Goal: Transaction & Acquisition: Purchase product/service

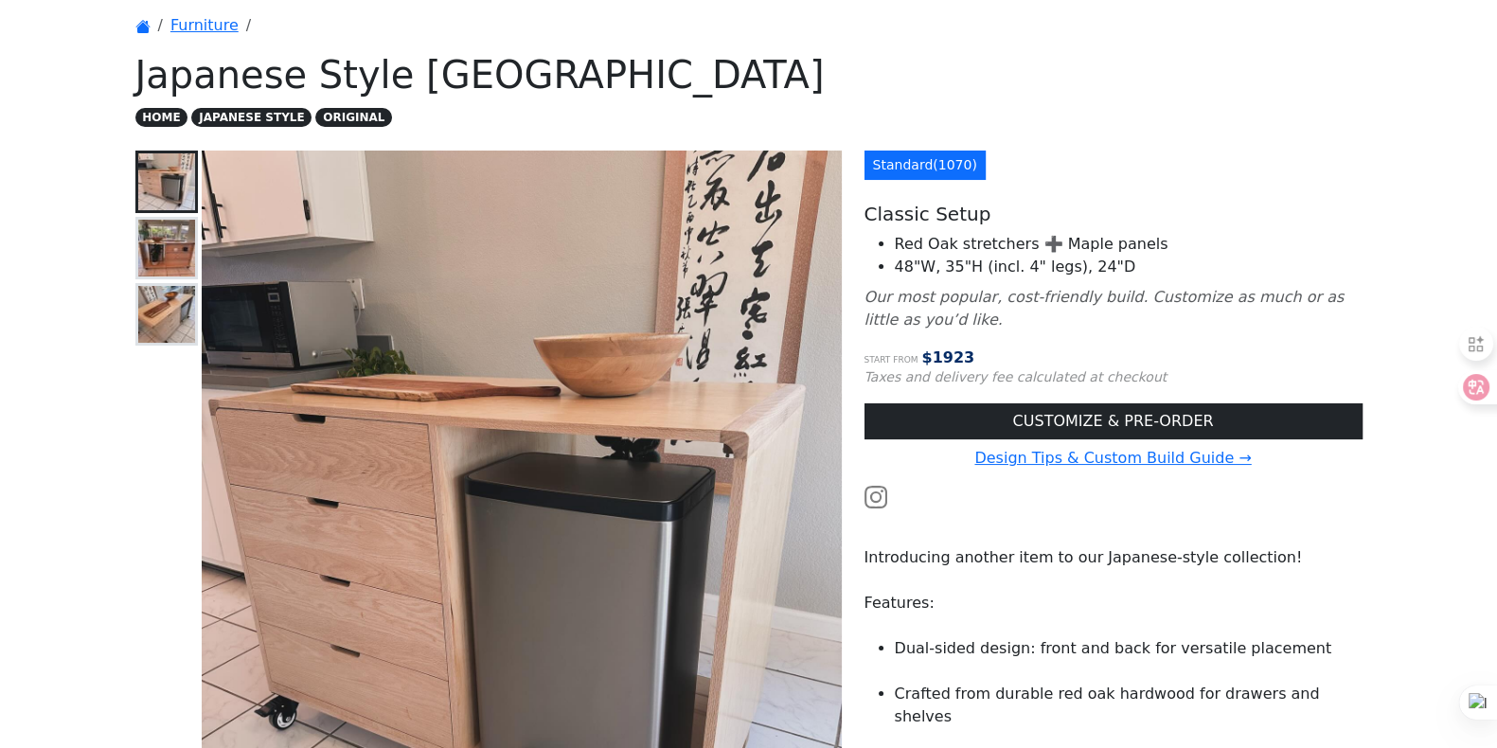
scroll to position [46, 0]
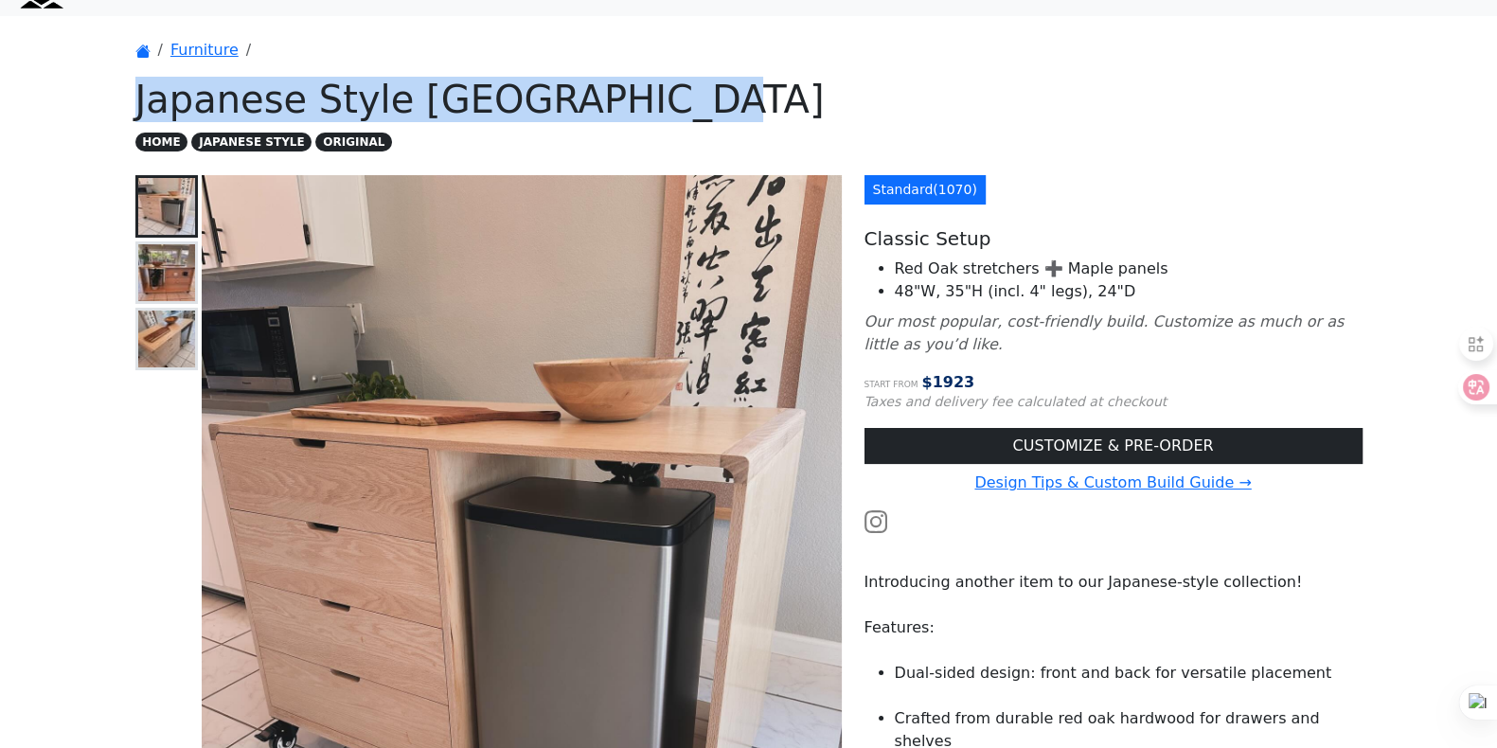
drag, startPoint x: 133, startPoint y: 89, endPoint x: 660, endPoint y: 99, distance: 527.7
click at [660, 99] on div "Furniture Japanese Style Kitchen Island HOME JAPANESE STYLE ORIGINAL Japanese s…" at bounding box center [749, 752] width 1250 height 1473
copy h1 "Japanese Style [GEOGRAPHIC_DATA]"
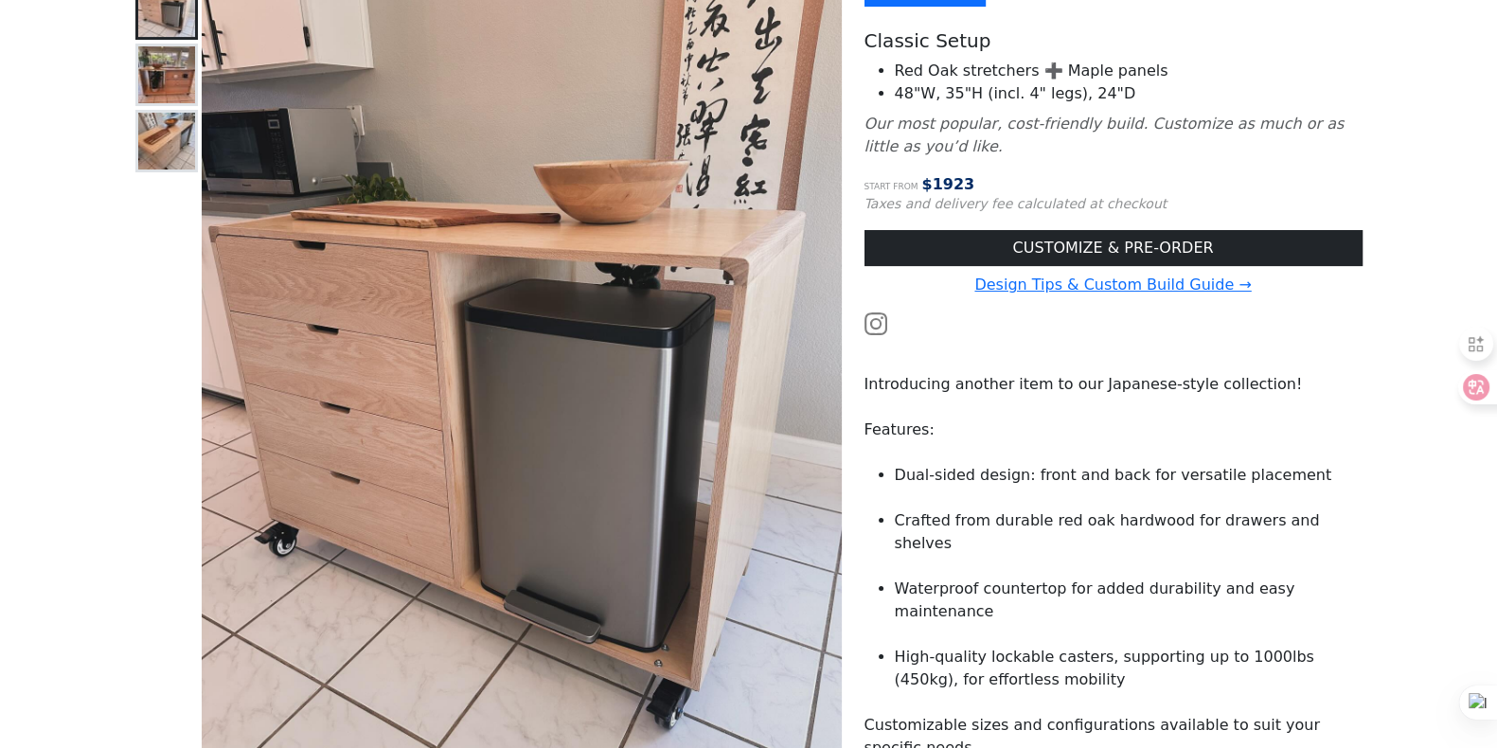
scroll to position [521, 0]
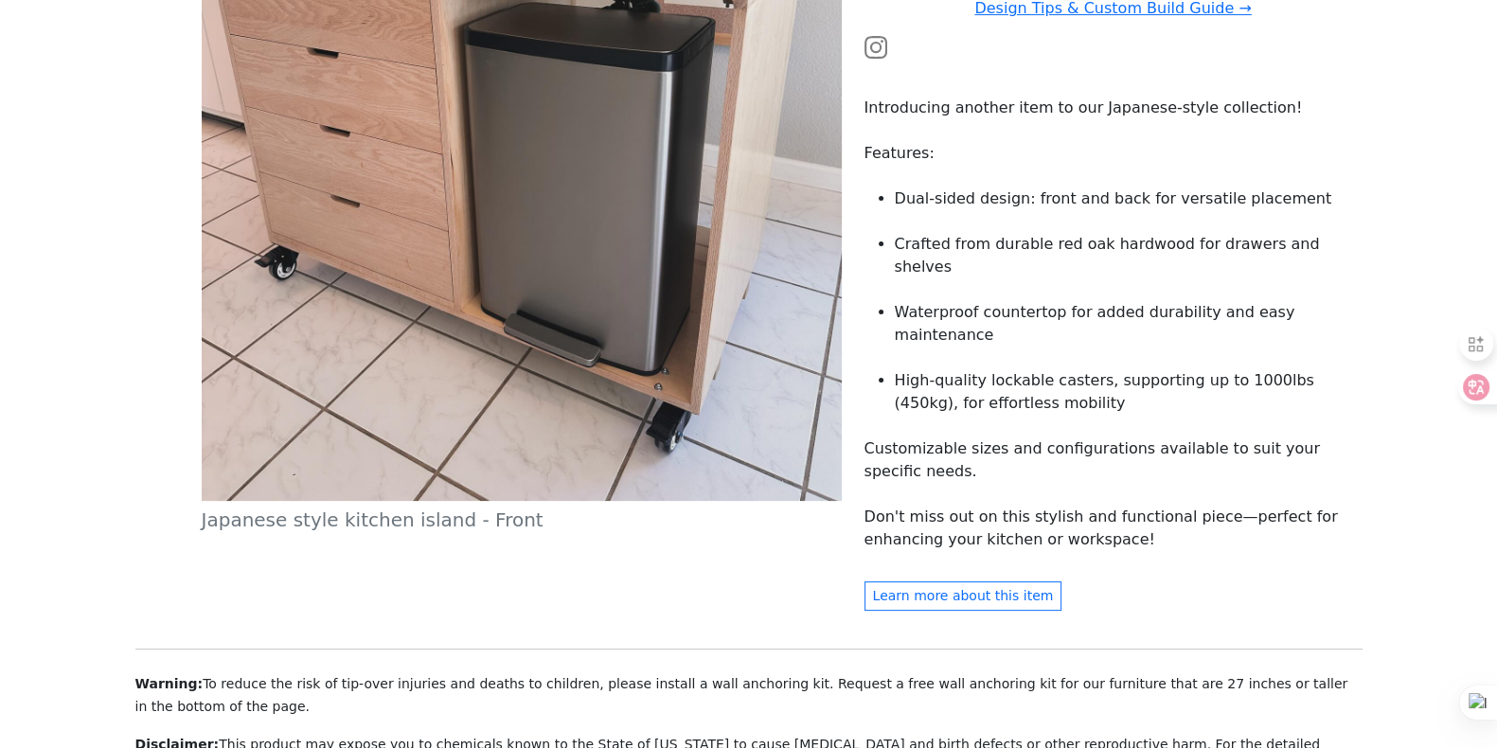
click at [670, 568] on div "Japanese style kitchen island - Front" at bounding box center [488, 160] width 729 height 918
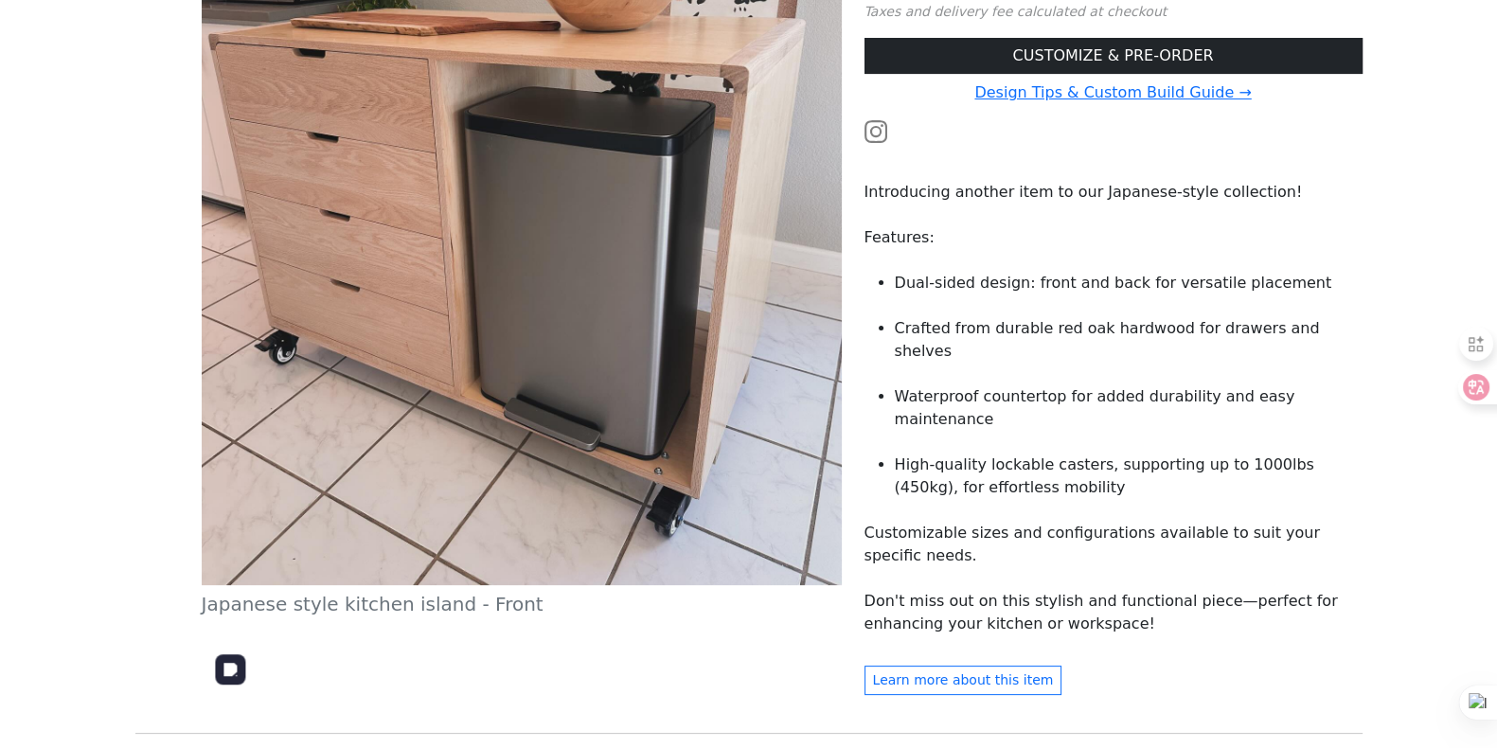
scroll to position [284, 0]
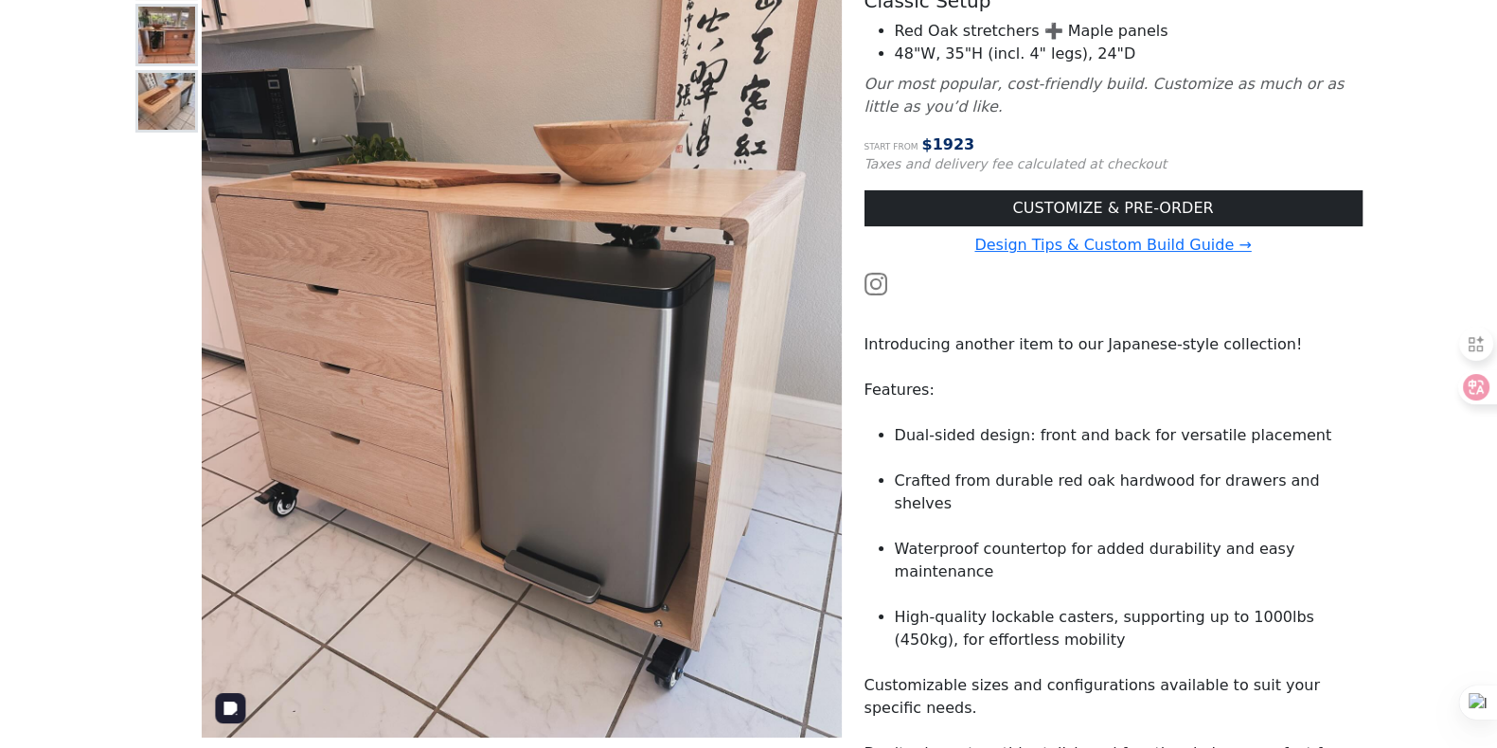
click at [514, 414] on img at bounding box center [522, 337] width 640 height 800
click at [181, 106] on img at bounding box center [166, 101] width 57 height 57
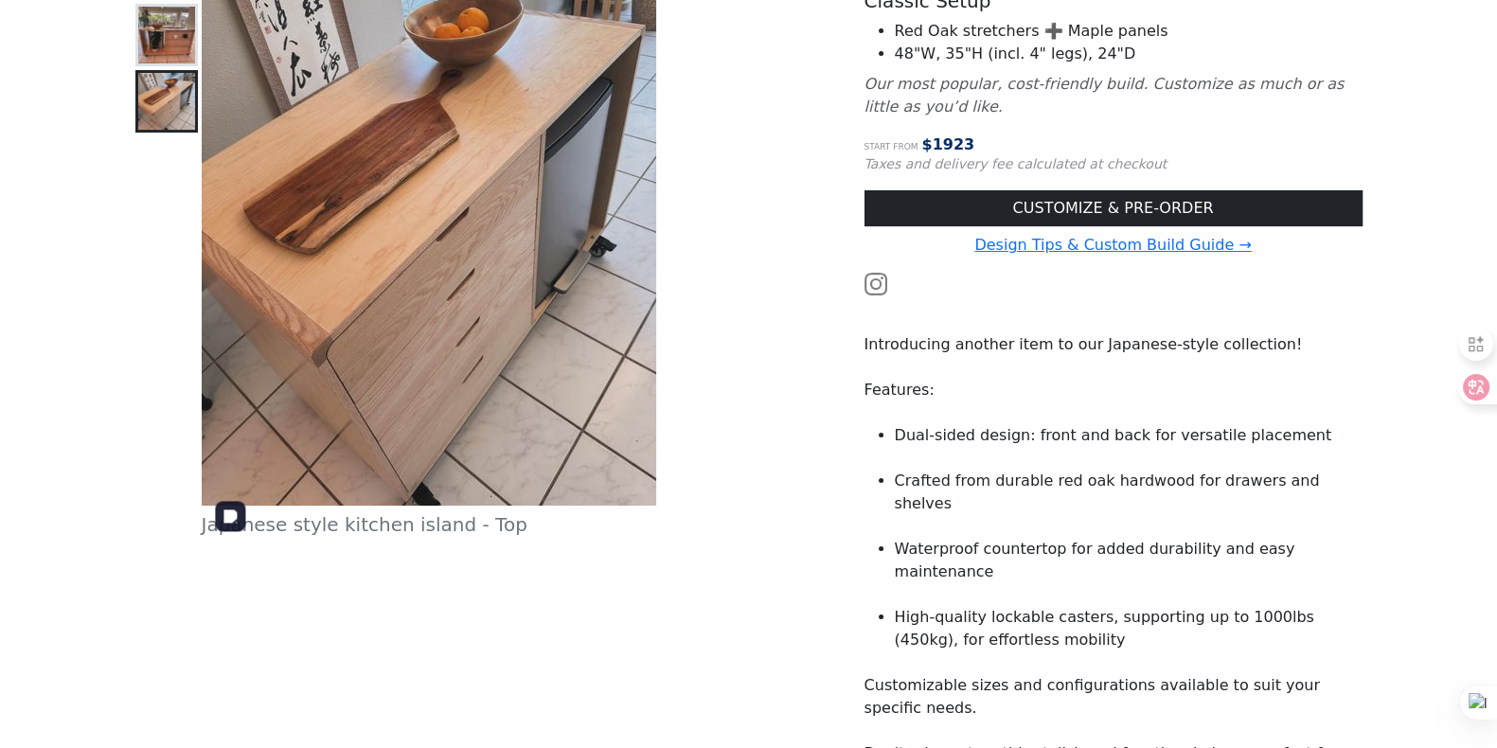
scroll to position [46, 0]
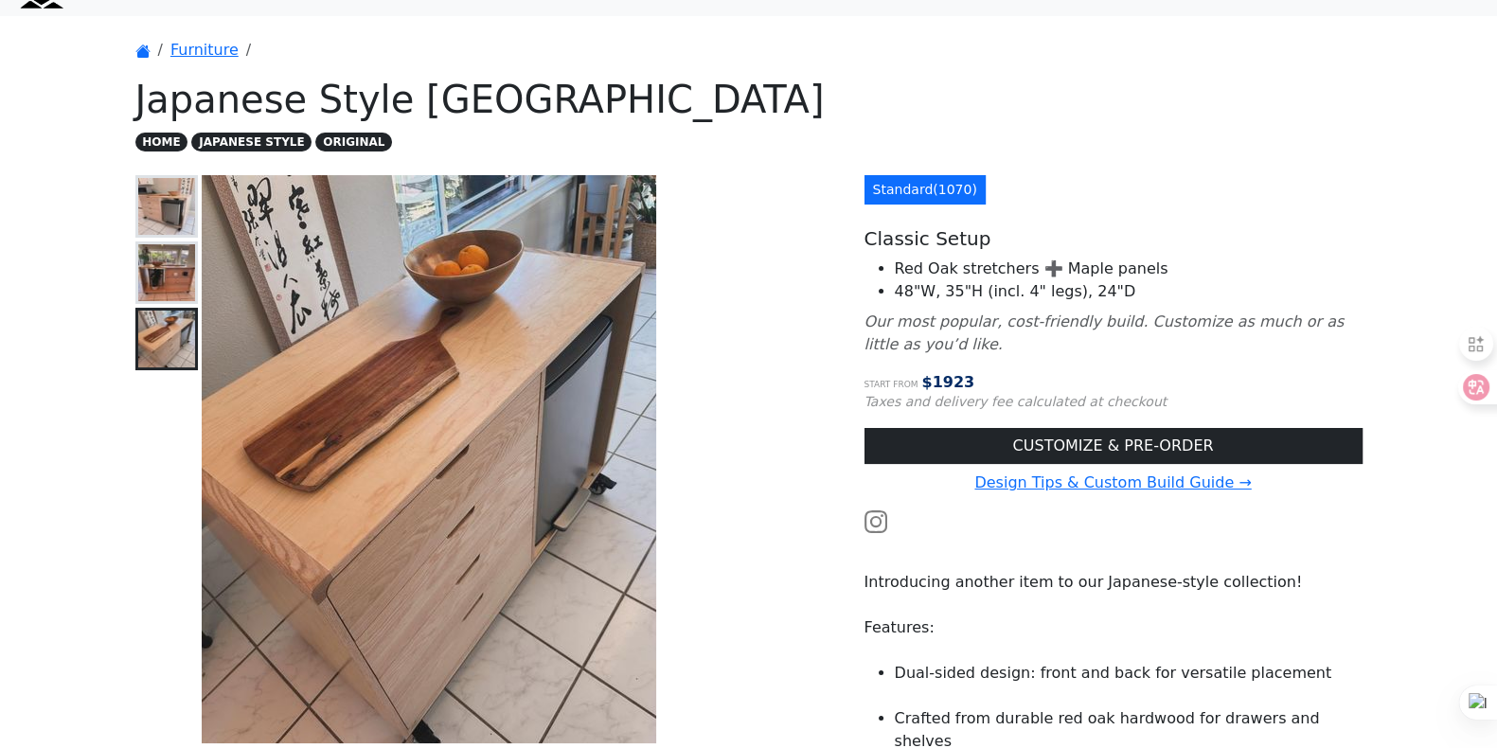
click at [160, 207] on img at bounding box center [166, 206] width 57 height 57
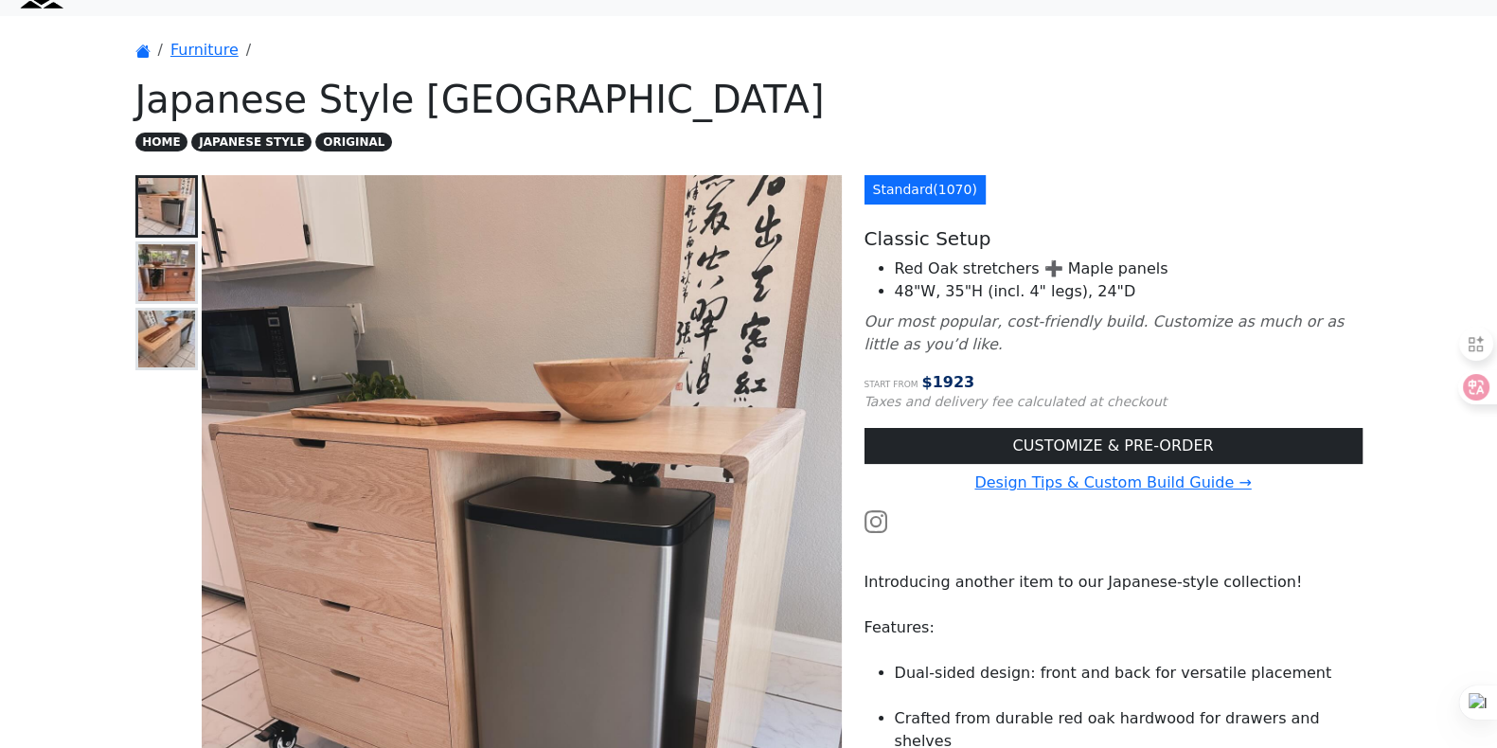
click at [147, 285] on img at bounding box center [166, 272] width 57 height 57
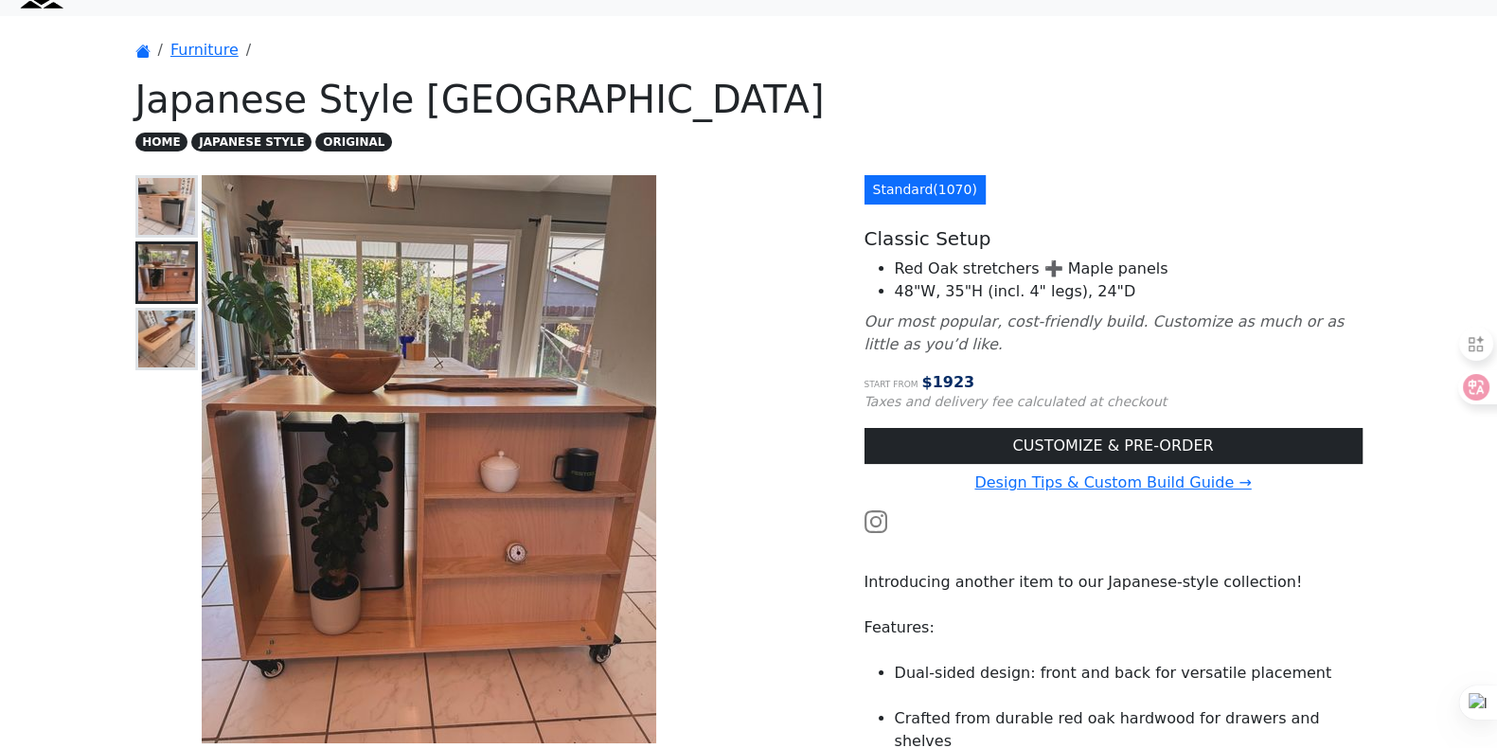
click at [138, 341] on img at bounding box center [166, 339] width 57 height 57
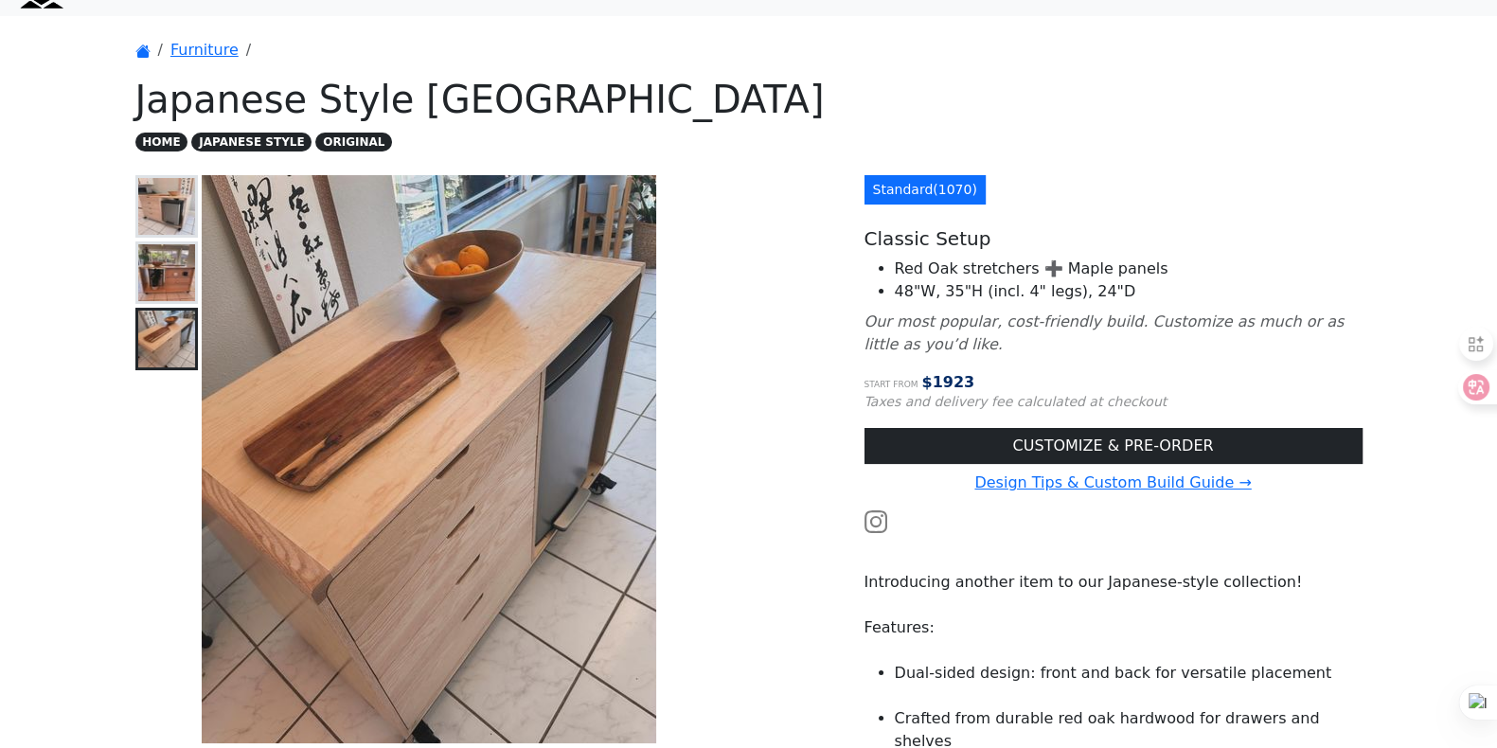
click at [181, 253] on img at bounding box center [166, 272] width 57 height 57
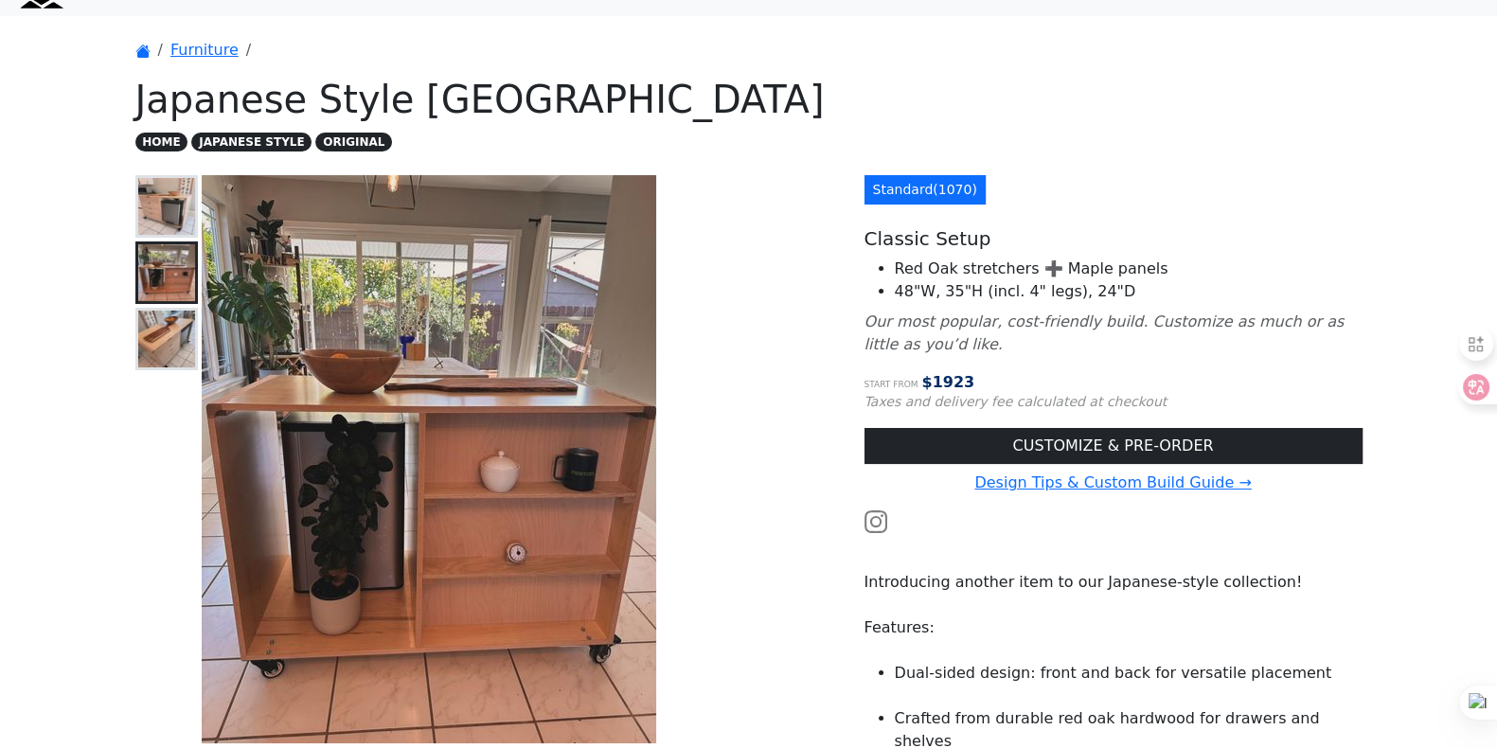
click at [162, 203] on img at bounding box center [166, 206] width 57 height 57
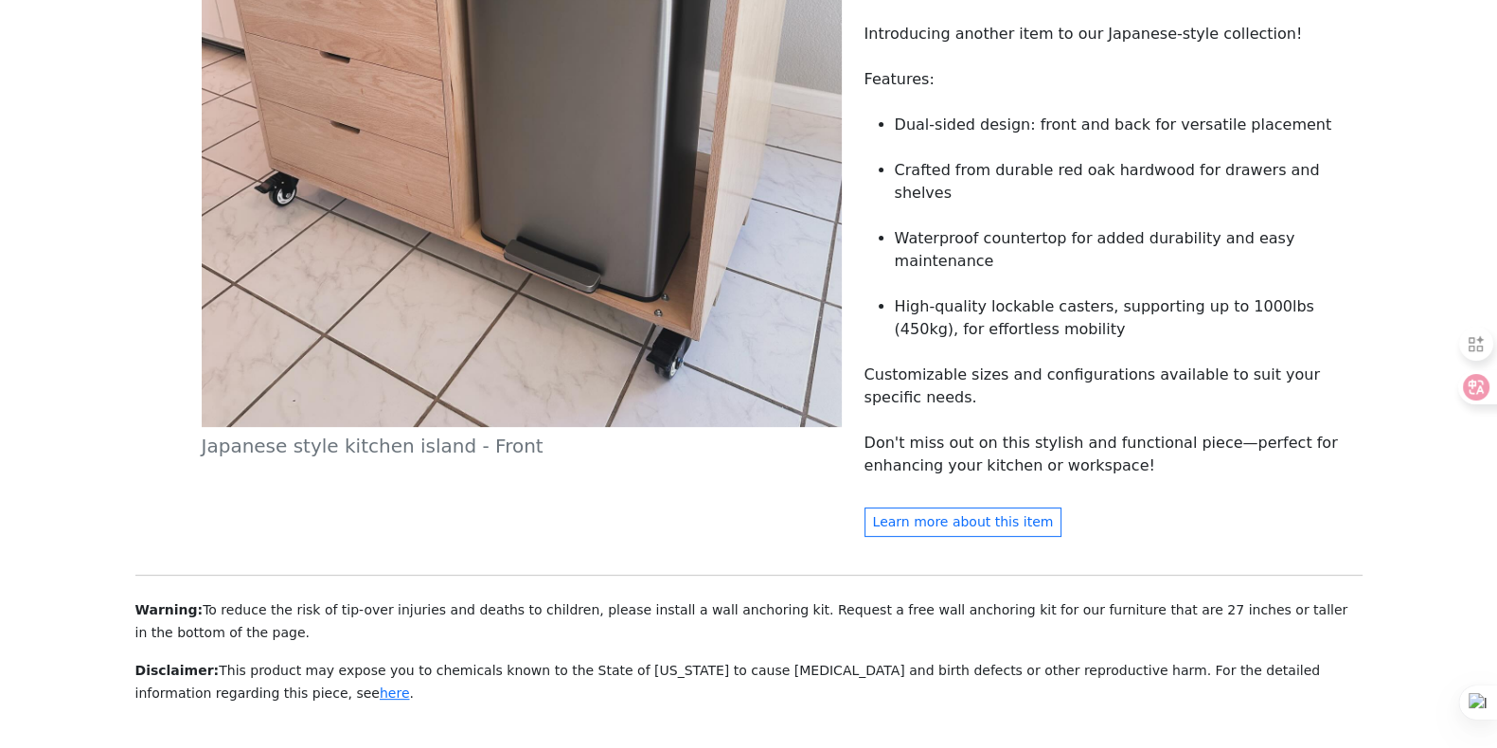
scroll to position [914, 0]
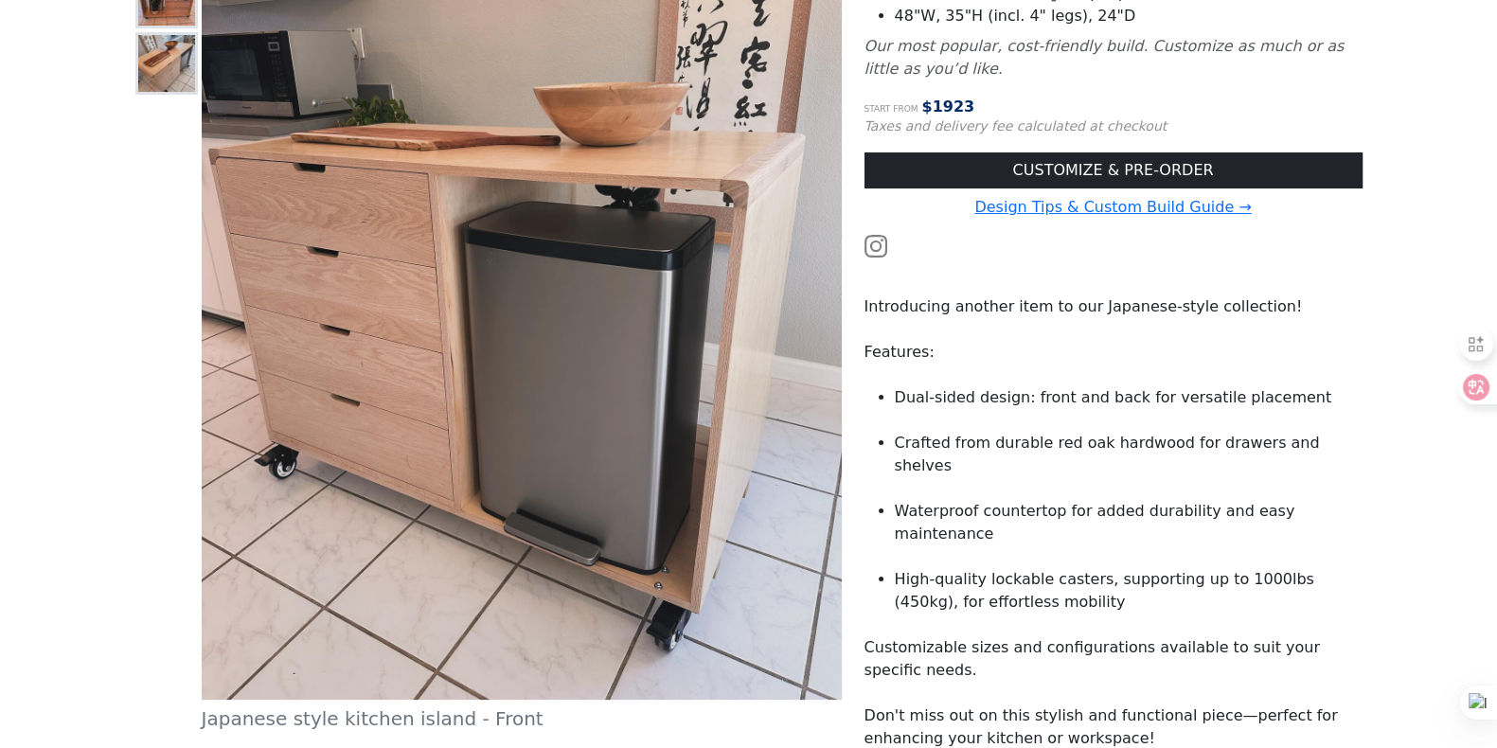
scroll to position [0, 0]
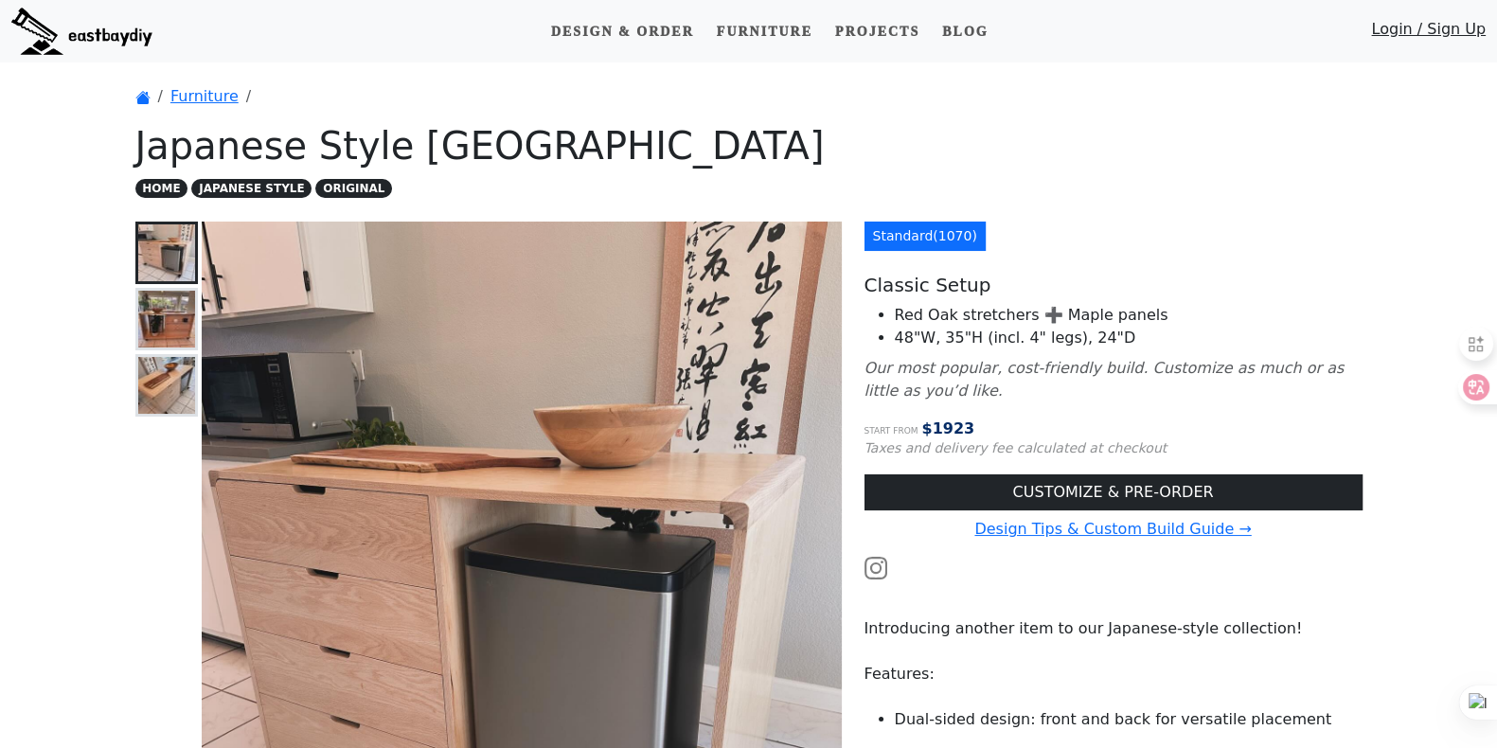
click at [1197, 275] on h5 "Classic Setup" at bounding box center [1114, 285] width 498 height 23
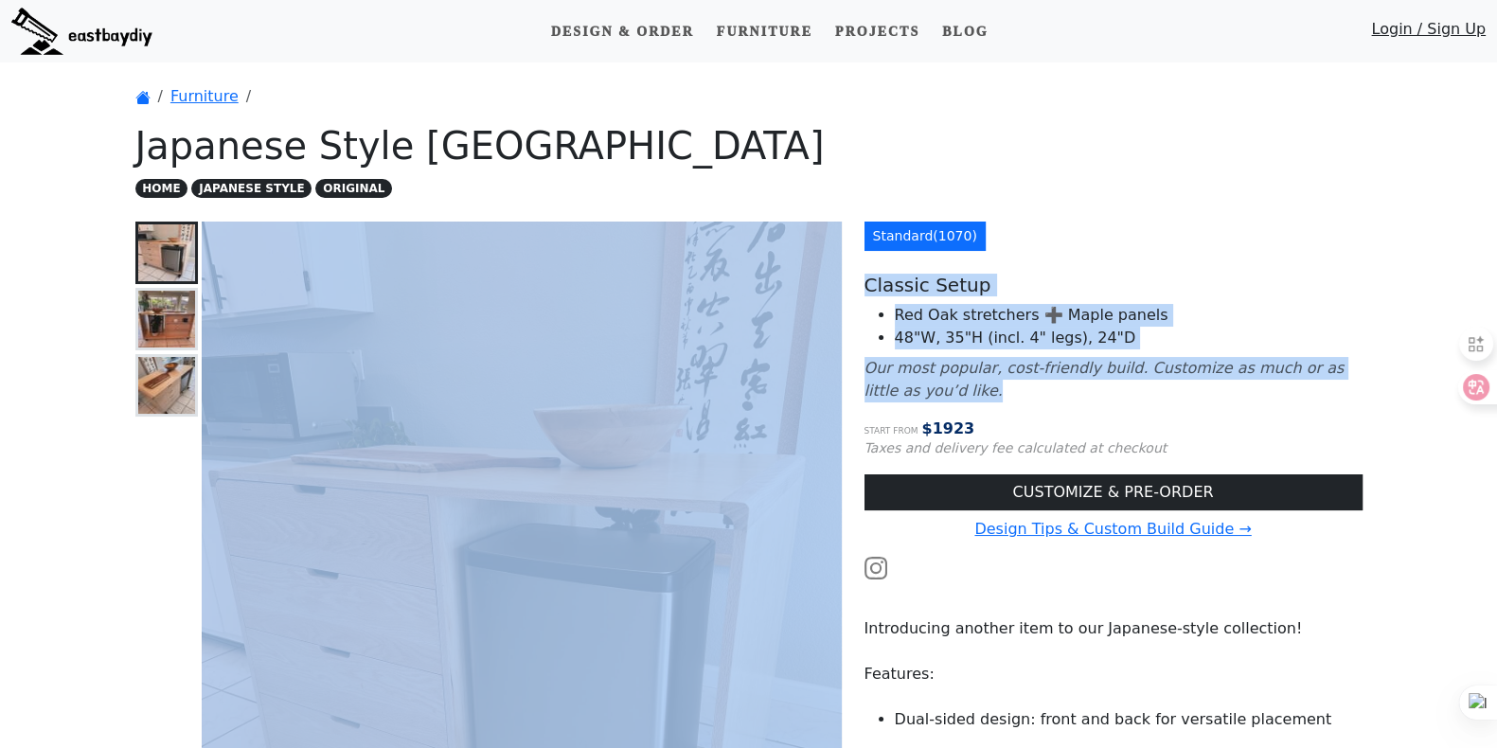
drag, startPoint x: 957, startPoint y: 393, endPoint x: 844, endPoint y: 278, distance: 161.4
click at [844, 278] on div "Japanese style kitchen island - Front Standard ( 1070 ) Classic Setup Red Oak s…" at bounding box center [749, 684] width 1250 height 925
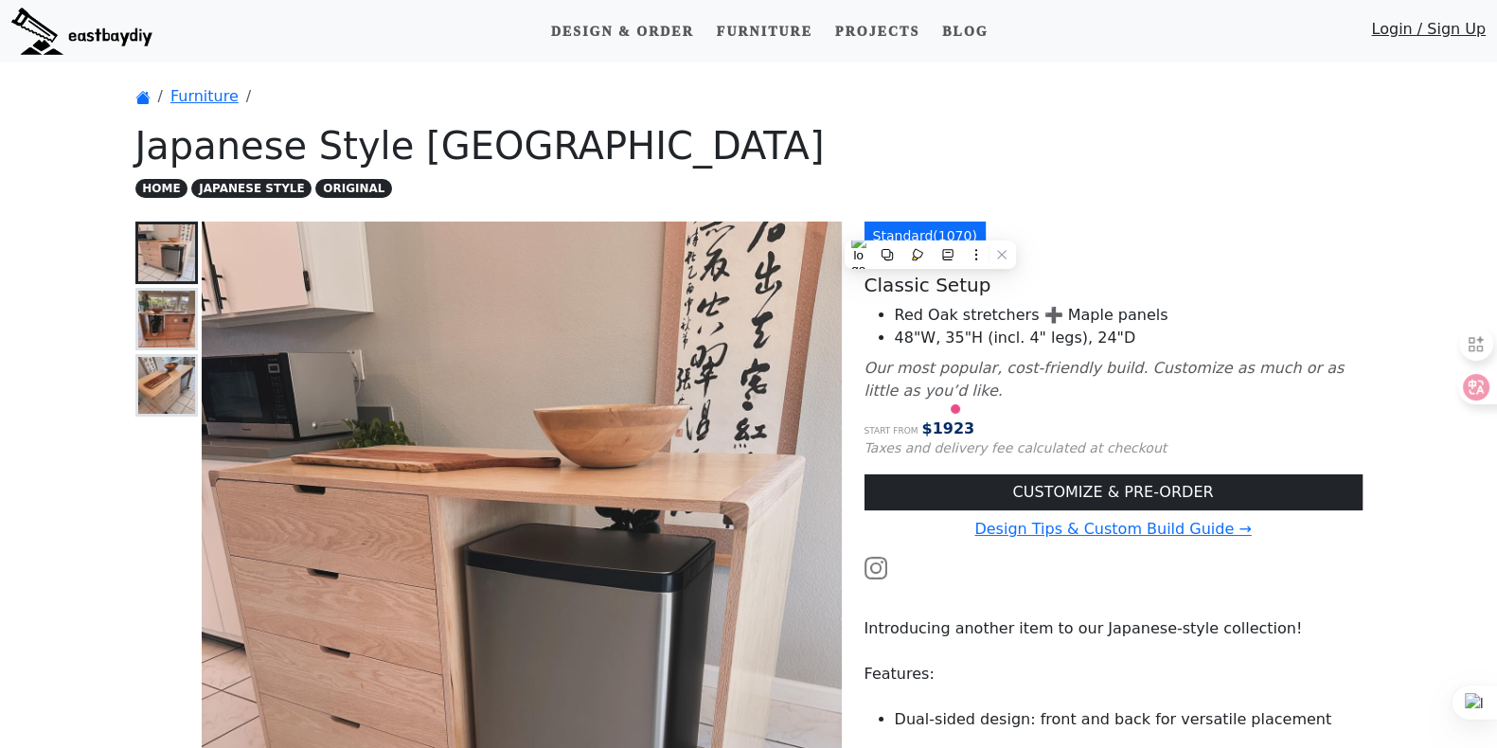
click at [1146, 156] on h1 "Japanese Style [GEOGRAPHIC_DATA]" at bounding box center [749, 145] width 1228 height 45
click at [1110, 234] on p "Standard ( 1070 )" at bounding box center [1114, 240] width 498 height 37
